Goal: Information Seeking & Learning: Find specific fact

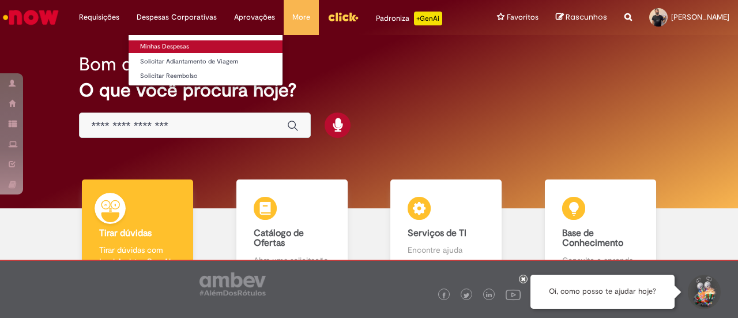
click at [157, 43] on link "Minhas Despesas" at bounding box center [206, 46] width 154 height 13
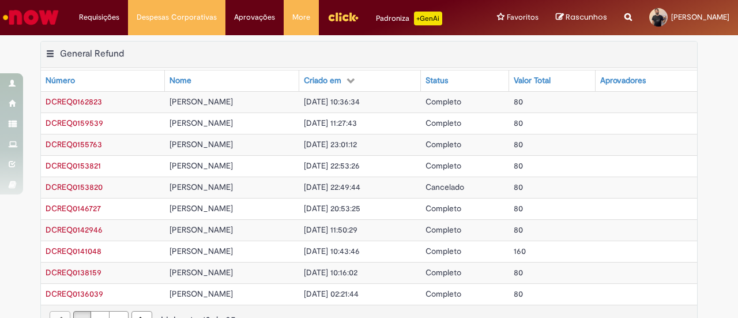
click at [47, 14] on img "Ir para a Homepage" at bounding box center [30, 17] width 59 height 23
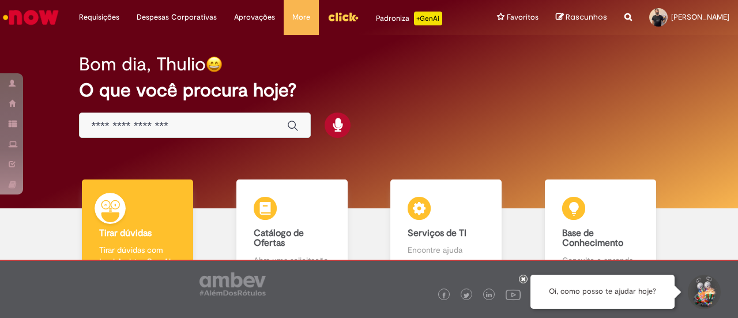
click at [625, 16] on icon "Search from all sources" at bounding box center [628, 10] width 7 height 21
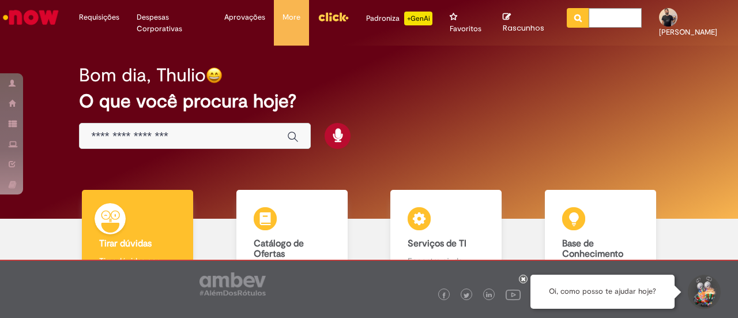
click at [589, 26] on input "text" at bounding box center [615, 18] width 53 height 20
type input "*********"
click button "Pesquisar" at bounding box center [578, 18] width 22 height 20
type input "*********"
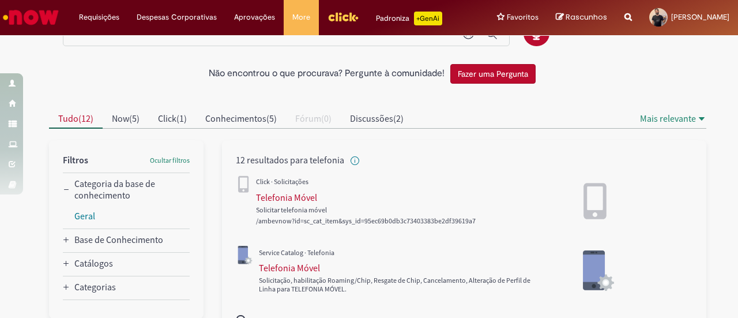
scroll to position [28, 0]
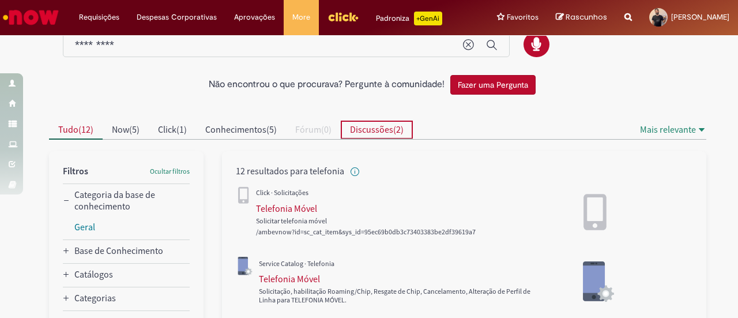
drag, startPoint x: 383, startPoint y: 140, endPoint x: 397, endPoint y: 143, distance: 14.3
click at [384, 135] on span "Discussões" at bounding box center [371, 129] width 43 height 12
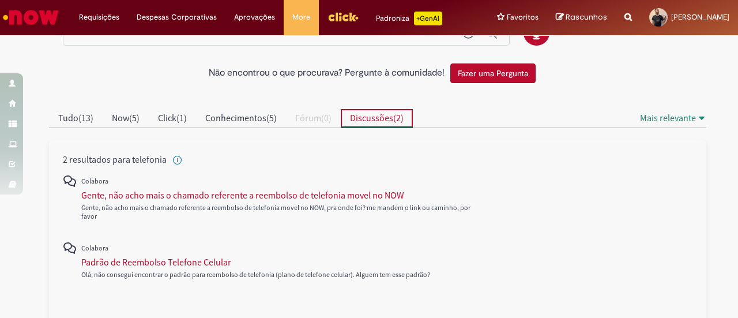
scroll to position [58, 0]
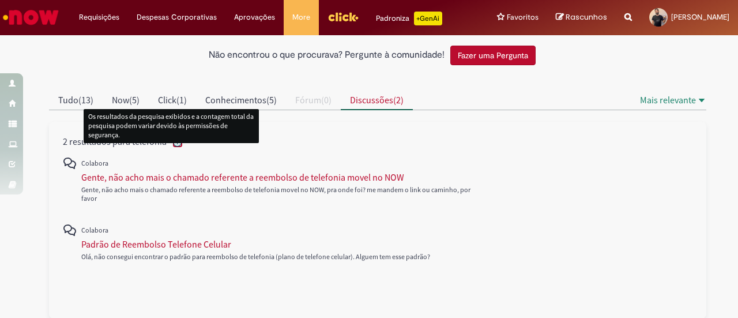
click at [177, 144] on icon "Isenção de responsabilidade dos resultados da pesquisa" at bounding box center [177, 142] width 1 height 4
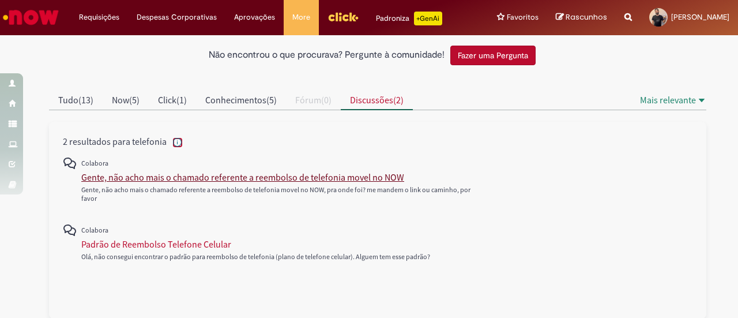
click at [297, 183] on div "Gente, não acho mais o chamado referente a reembolso de telefonia movel no NOW" at bounding box center [242, 177] width 323 height 12
